Goal: Navigation & Orientation: Go to known website

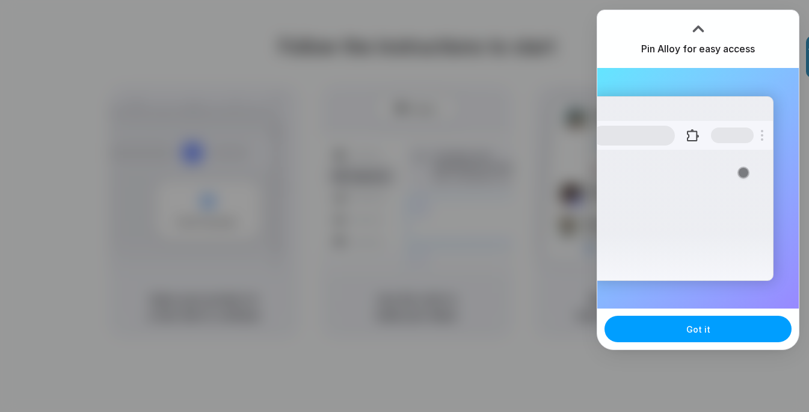
click at [683, 332] on button "Got it" at bounding box center [697, 329] width 187 height 26
